Goal: Task Accomplishment & Management: Manage account settings

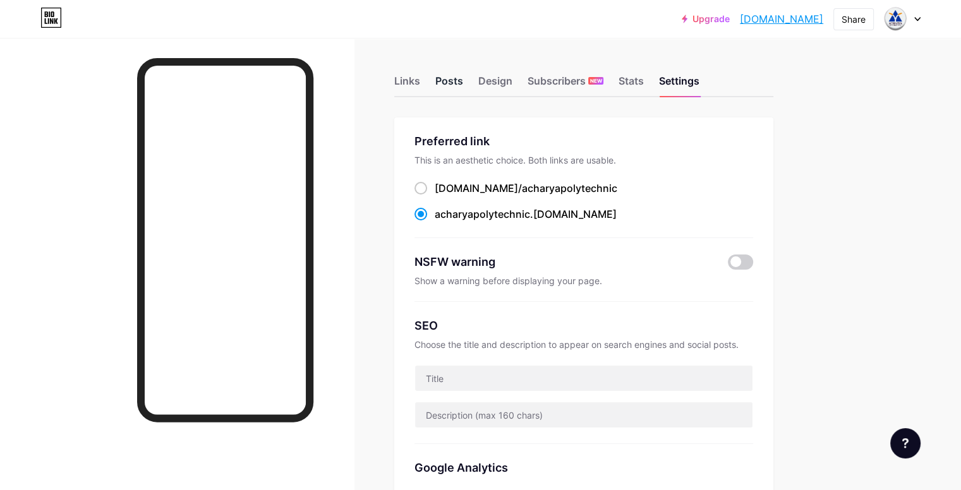
click at [463, 87] on div "Posts" at bounding box center [449, 84] width 28 height 23
click at [420, 87] on div "Links" at bounding box center [407, 84] width 26 height 23
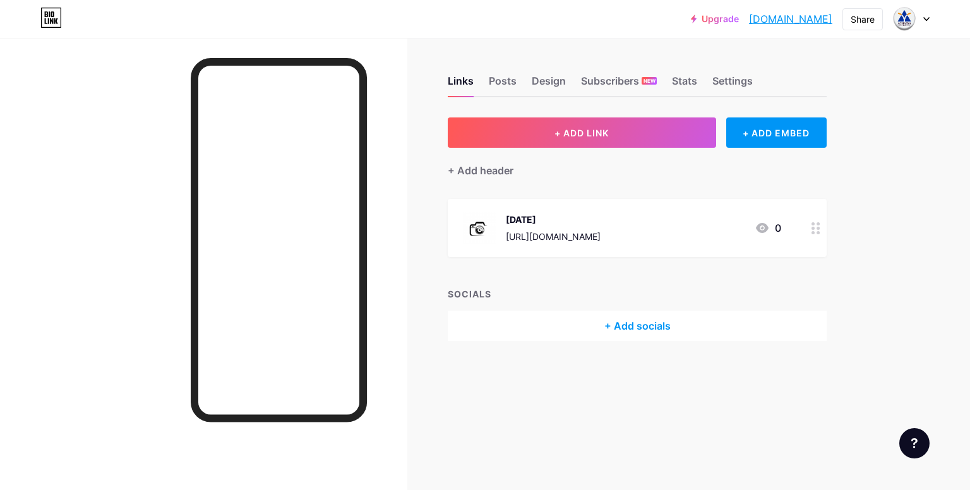
click at [936, 250] on div "Upgrade acharyapolytech... acharyapolytechnic.bio.link Share Switch accounts ac…" at bounding box center [485, 245] width 970 height 490
click at [936, 249] on div "Upgrade acharyapolytech... acharyapolytechnic.bio.link Share Switch accounts ac…" at bounding box center [485, 245] width 970 height 490
drag, startPoint x: 925, startPoint y: 223, endPoint x: 916, endPoint y: 206, distance: 18.9
click at [919, 210] on div "Upgrade acharyapolytech... acharyapolytechnic.bio.link Share Switch accounts ac…" at bounding box center [485, 245] width 970 height 490
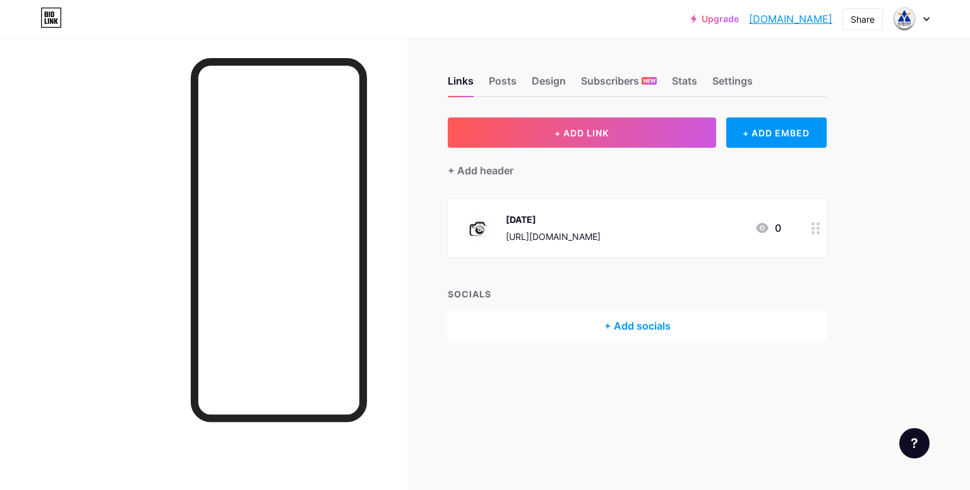
click at [916, 206] on div "Upgrade acharyapolytech... acharyapolytechnic.bio.link Share Switch accounts ac…" at bounding box center [485, 245] width 970 height 490
click at [502, 87] on div "Posts" at bounding box center [503, 84] width 28 height 23
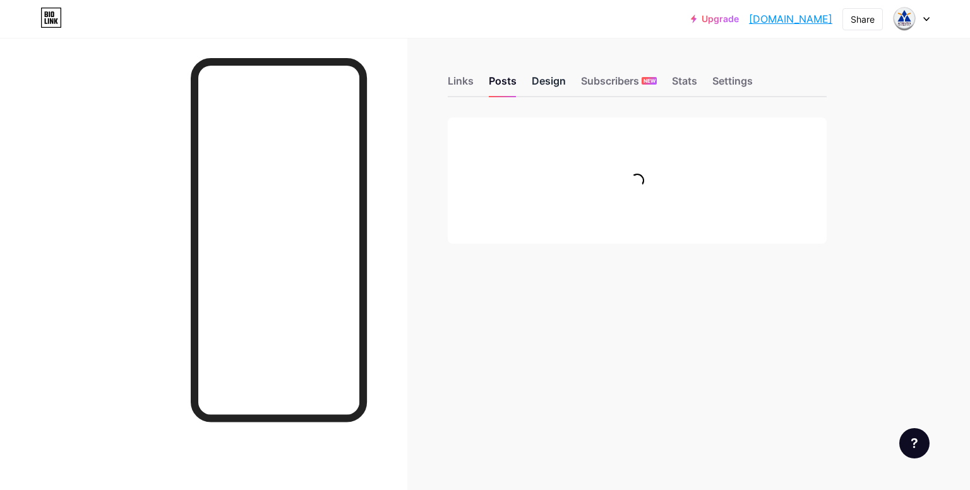
click at [538, 81] on div "Design" at bounding box center [549, 84] width 34 height 23
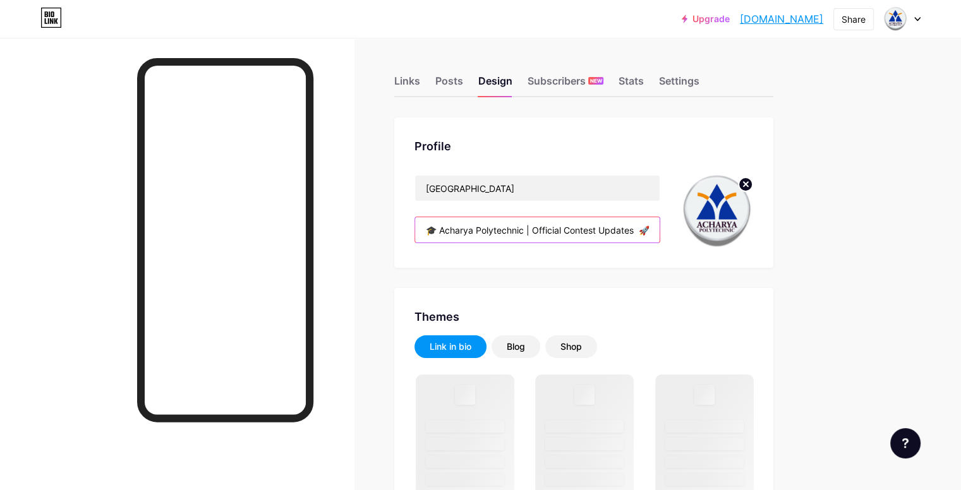
click at [594, 231] on input "🎓 Acharya Polytechnic | Official Contest Updates 🚀 Events • Competitions • Camp…" at bounding box center [537, 229] width 244 height 25
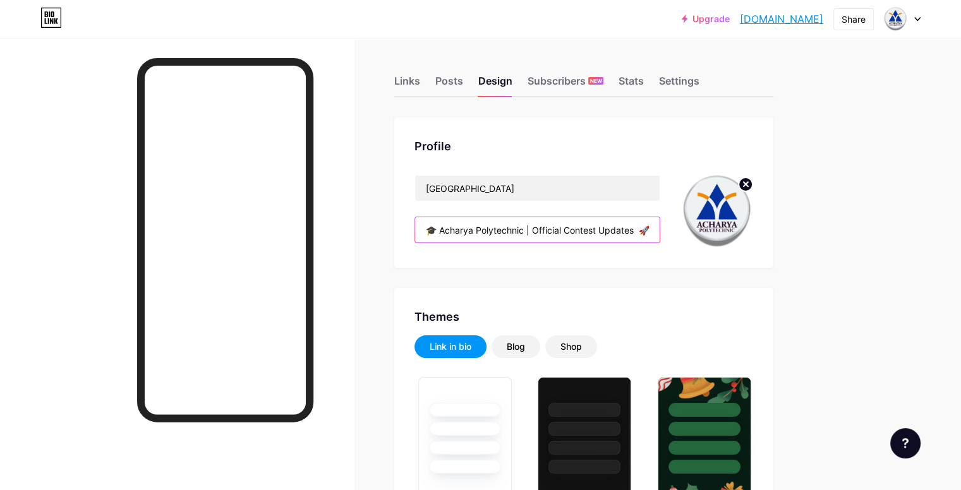
paste input "Acharya Polytechnic | Upcoming Events & Program"
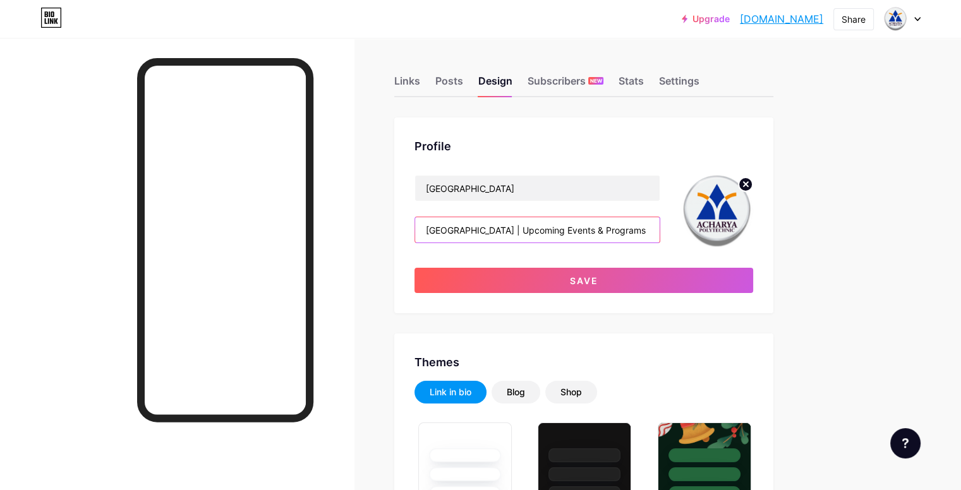
click at [574, 232] on input "Acharya Polytechnic | Upcoming Events & Programs" at bounding box center [537, 229] width 244 height 25
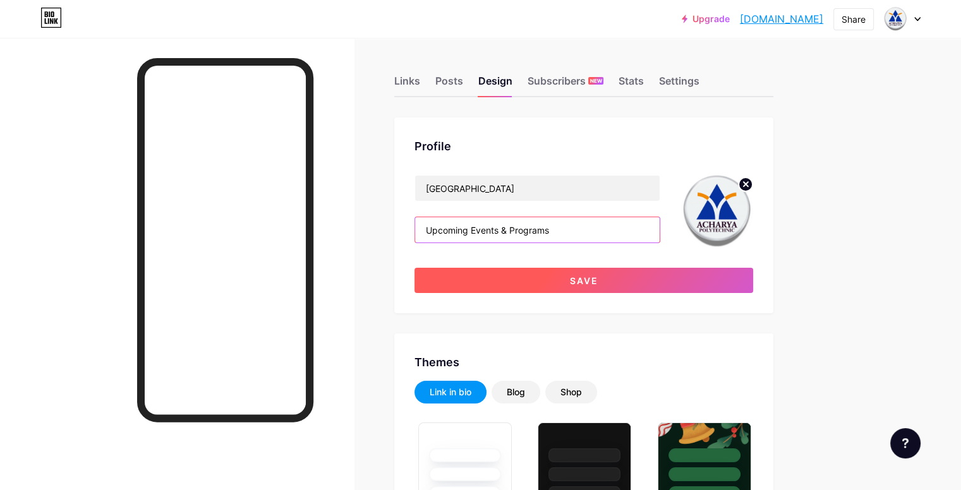
type input "Upcoming Events & Programs"
click at [523, 290] on button "Save" at bounding box center [583, 280] width 339 height 25
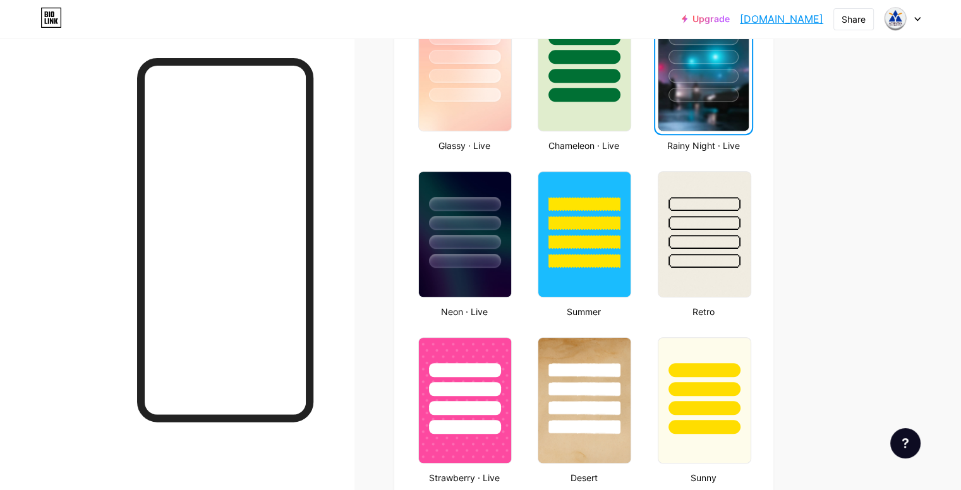
scroll to position [758, 0]
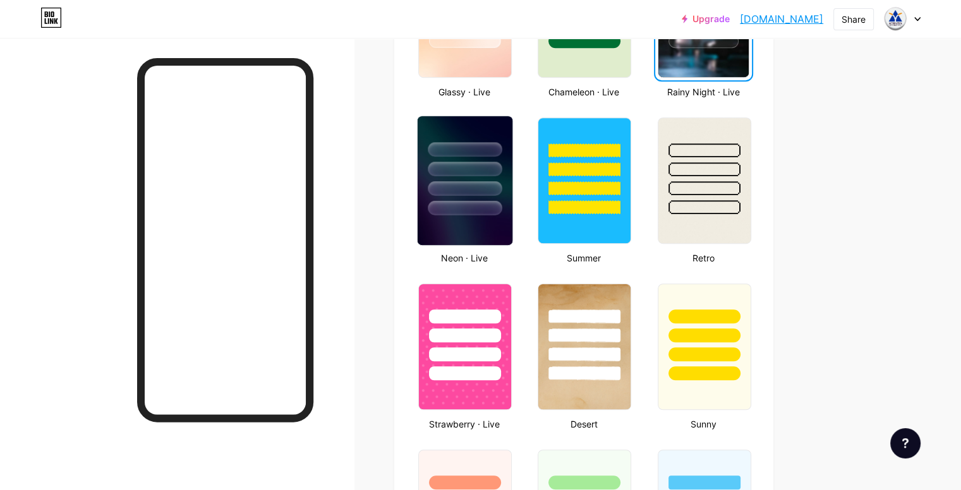
click at [502, 181] on div at bounding box center [465, 188] width 74 height 15
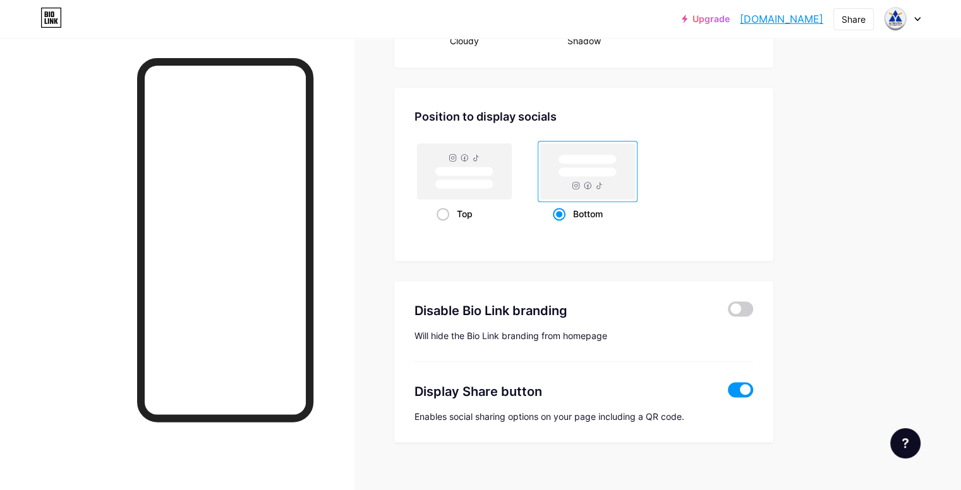
scroll to position [1642, 0]
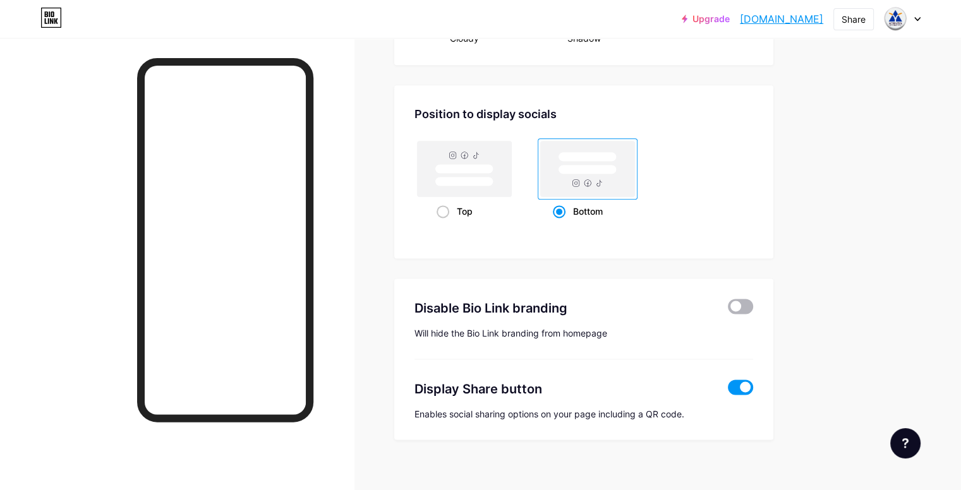
click at [753, 306] on span at bounding box center [740, 306] width 25 height 15
click at [728, 309] on input "checkbox" at bounding box center [728, 309] width 0 height 0
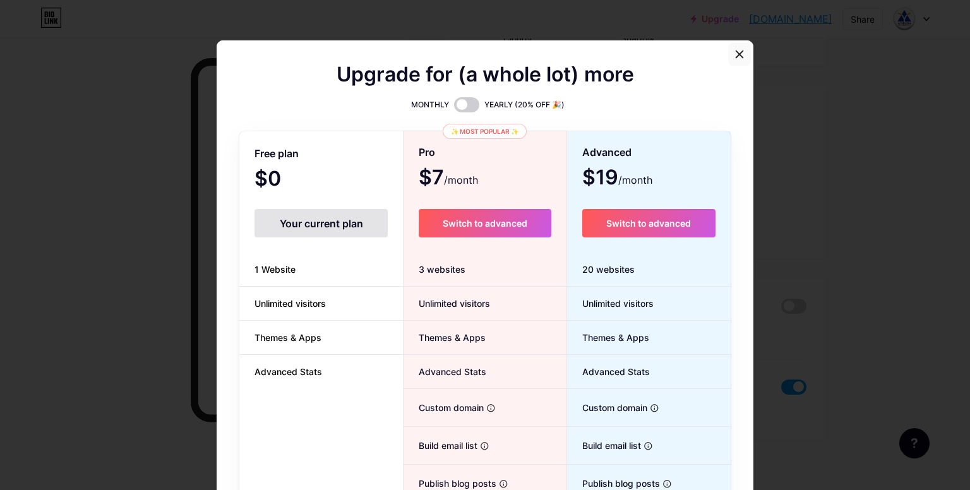
click at [743, 55] on div at bounding box center [739, 54] width 23 height 23
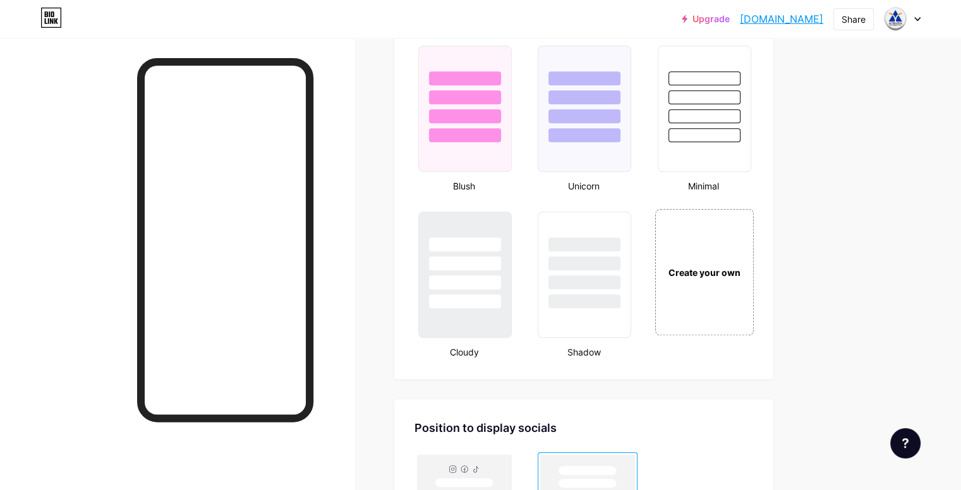
scroll to position [1326, 0]
click at [755, 293] on div "Create your own" at bounding box center [704, 273] width 102 height 130
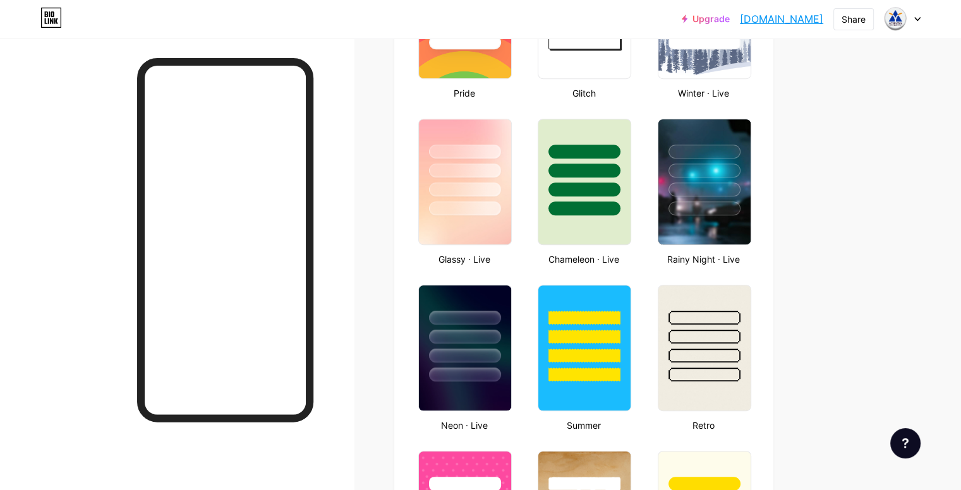
scroll to position [536, 0]
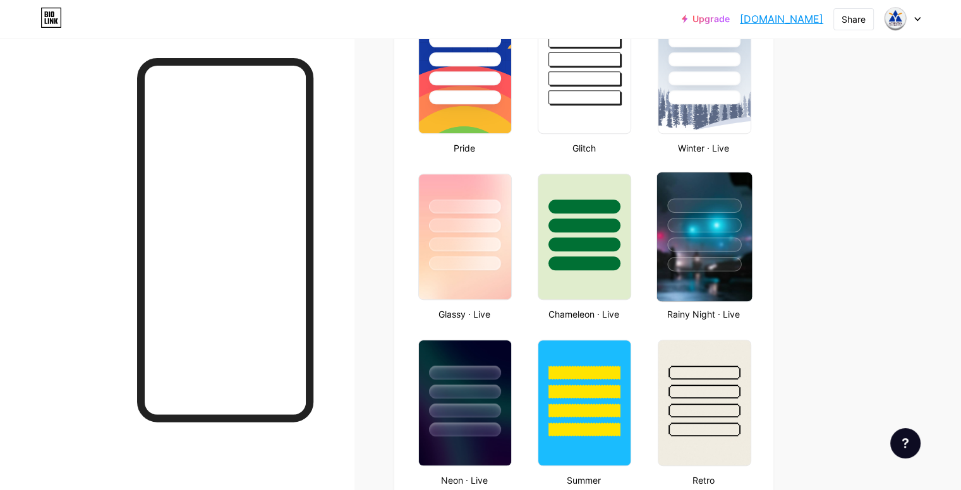
click at [735, 248] on div at bounding box center [704, 244] width 74 height 15
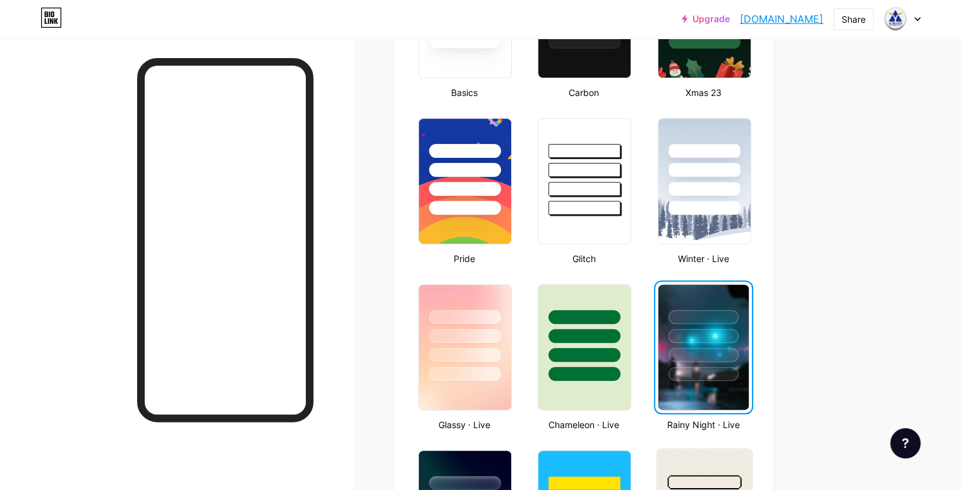
scroll to position [632, 0]
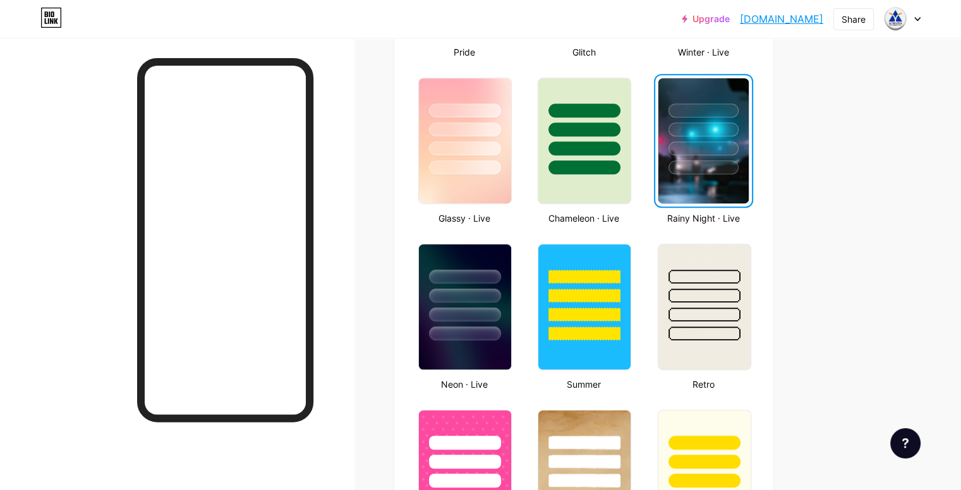
click at [730, 157] on div at bounding box center [703, 126] width 90 height 96
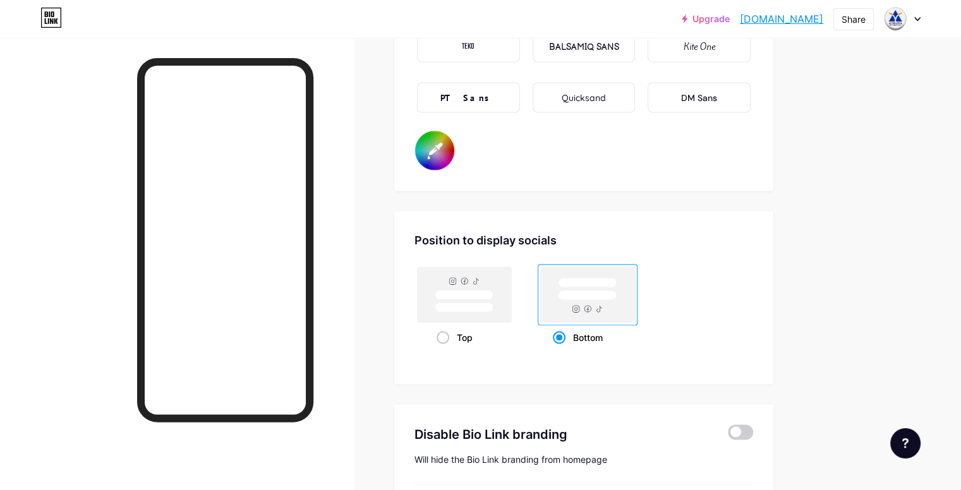
scroll to position [2337, 0]
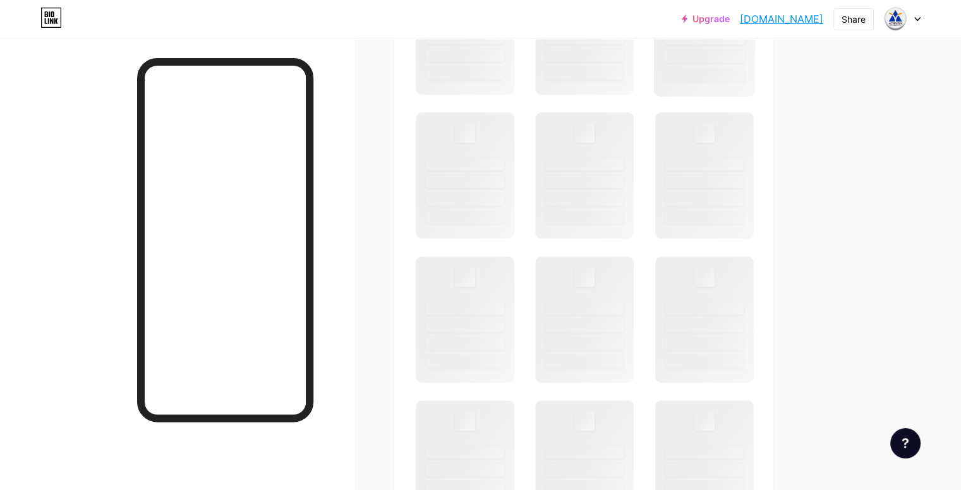
scroll to position [442, 0]
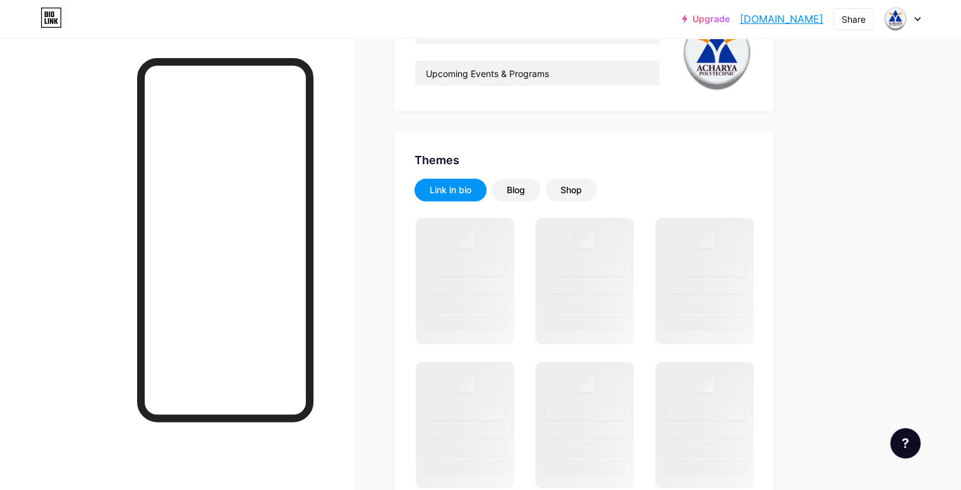
scroll to position [253, 0]
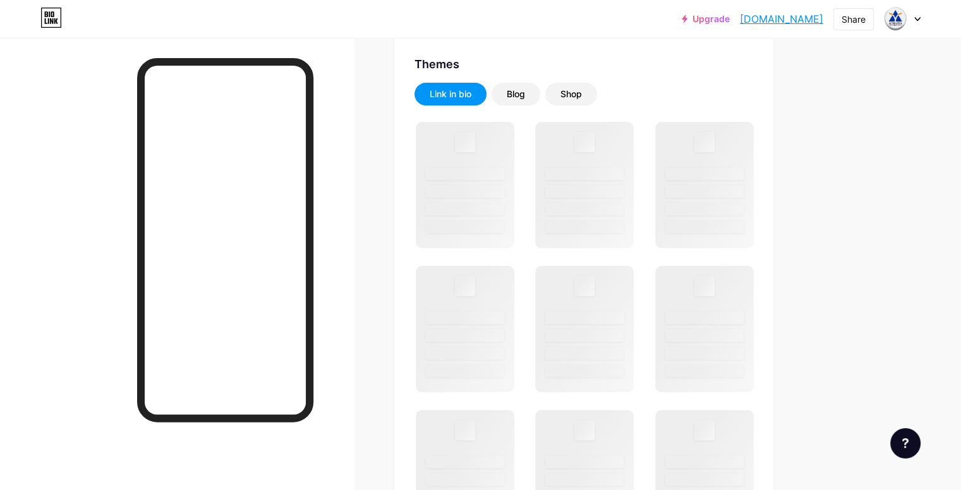
click at [157, 107] on div at bounding box center [177, 283] width 354 height 490
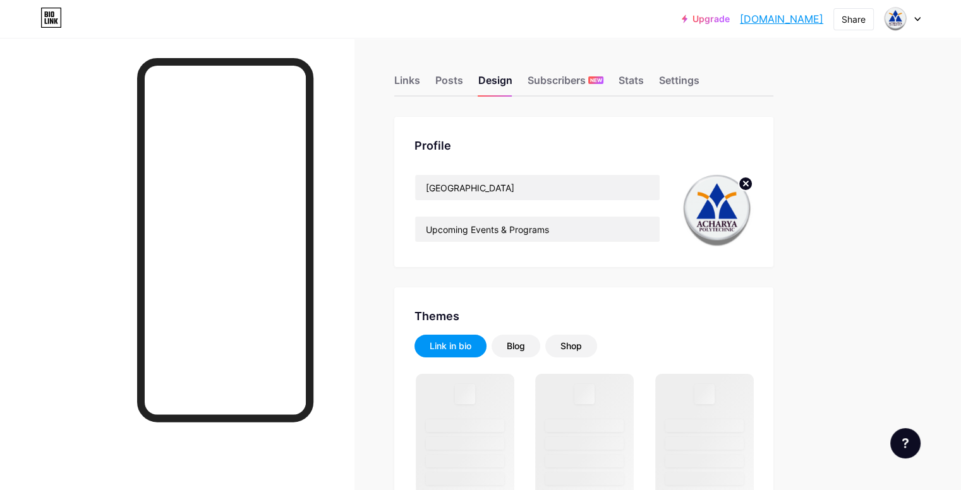
scroll to position [0, 0]
click at [463, 93] on div "Posts" at bounding box center [449, 84] width 28 height 23
click at [420, 85] on div "Links" at bounding box center [407, 84] width 26 height 23
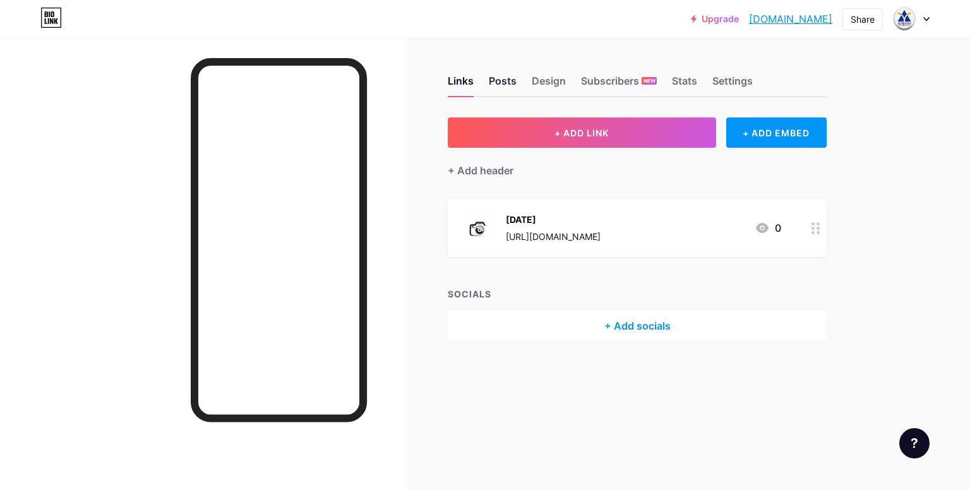
click at [498, 89] on div "Posts" at bounding box center [503, 84] width 28 height 23
click at [556, 94] on div "Design" at bounding box center [549, 84] width 34 height 23
